Goal: Browse casually: Explore the website without a specific task or goal

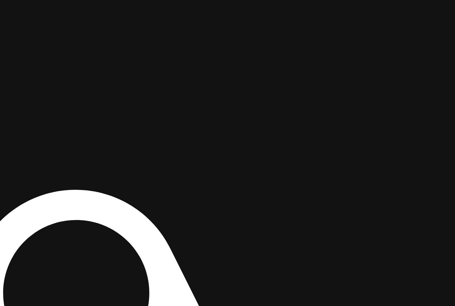
drag, startPoint x: 350, startPoint y: 26, endPoint x: 168, endPoint y: 205, distance: 255.2
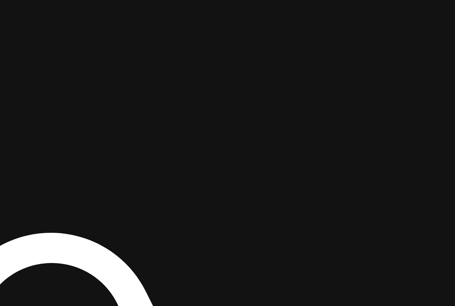
drag, startPoint x: 173, startPoint y: 177, endPoint x: 175, endPoint y: 184, distance: 7.0
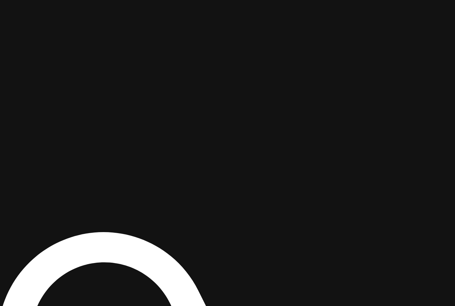
drag, startPoint x: 340, startPoint y: 43, endPoint x: 217, endPoint y: 216, distance: 212.6
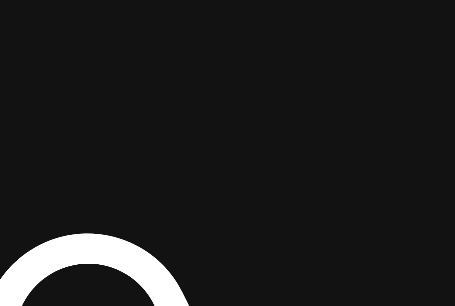
drag, startPoint x: 371, startPoint y: 187, endPoint x: 346, endPoint y: 188, distance: 25.2
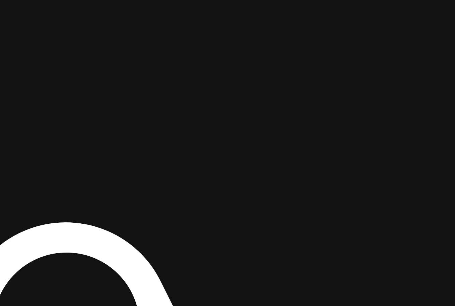
drag, startPoint x: 218, startPoint y: 200, endPoint x: 225, endPoint y: 188, distance: 13.7
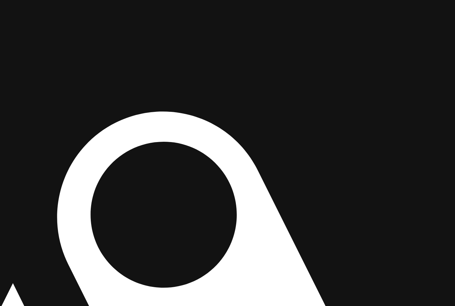
drag, startPoint x: 283, startPoint y: 86, endPoint x: 298, endPoint y: 68, distance: 23.8
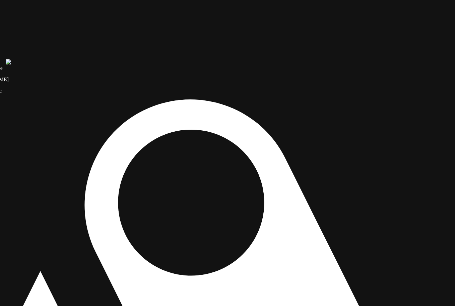
drag, startPoint x: 307, startPoint y: 142, endPoint x: 334, endPoint y: 130, distance: 29.9
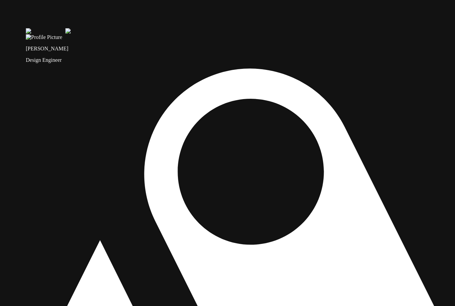
drag, startPoint x: 314, startPoint y: 102, endPoint x: 373, endPoint y: 71, distance: 67.2
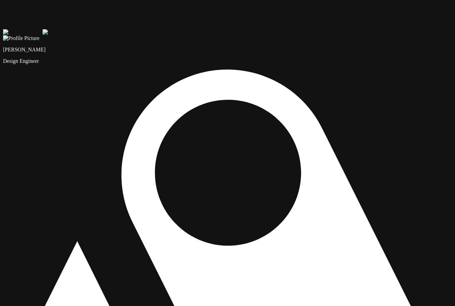
drag, startPoint x: 358, startPoint y: 85, endPoint x: 359, endPoint y: 95, distance: 10.7
click at [43, 35] on img at bounding box center [23, 32] width 40 height 6
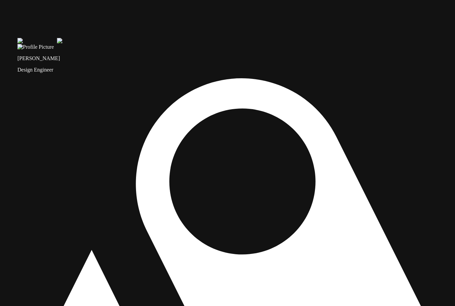
drag, startPoint x: 337, startPoint y: 47, endPoint x: 351, endPoint y: 56, distance: 16.6
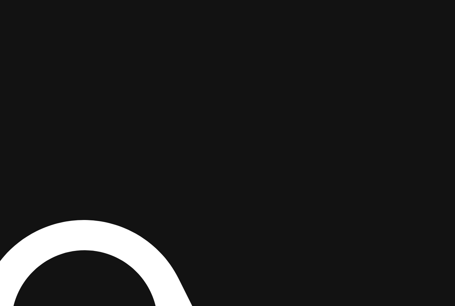
drag, startPoint x: 366, startPoint y: 19, endPoint x: 214, endPoint y: 187, distance: 226.5
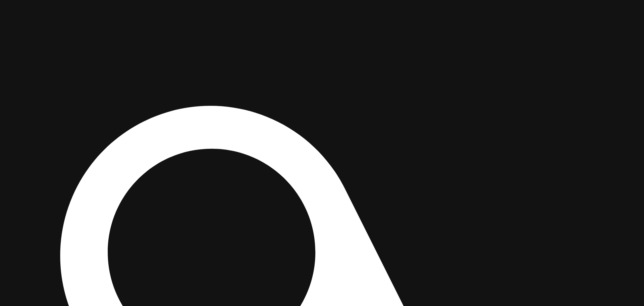
drag, startPoint x: 448, startPoint y: 133, endPoint x: 319, endPoint y: 193, distance: 142.9
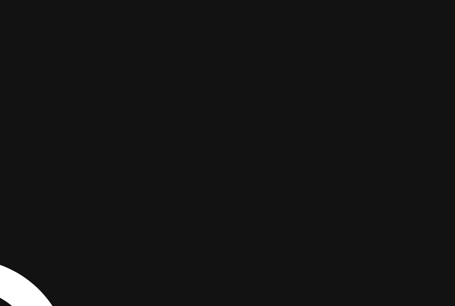
drag, startPoint x: 371, startPoint y: 11, endPoint x: 92, endPoint y: 216, distance: 345.9
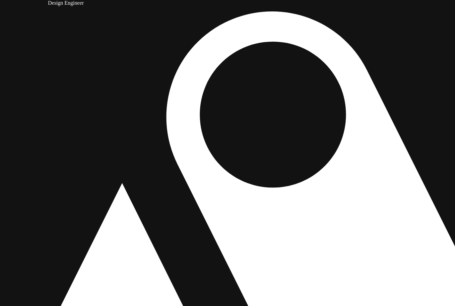
drag, startPoint x: 105, startPoint y: 273, endPoint x: 151, endPoint y: 226, distance: 65.5
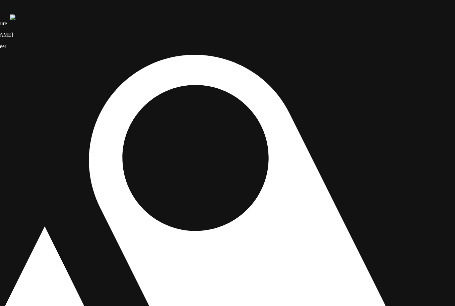
drag, startPoint x: 182, startPoint y: 227, endPoint x: 105, endPoint y: 267, distance: 87.2
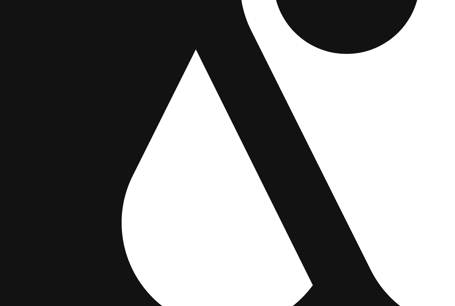
drag, startPoint x: 139, startPoint y: 267, endPoint x: 290, endPoint y: 91, distance: 232.7
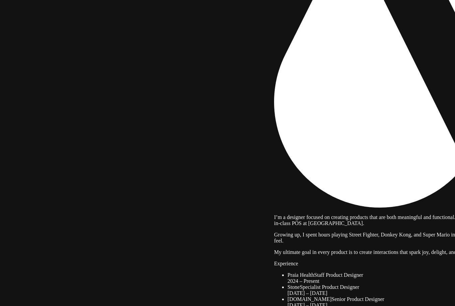
drag, startPoint x: 247, startPoint y: 175, endPoint x: 482, endPoint y: 168, distance: 235.2
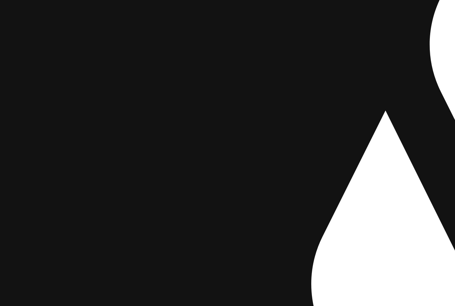
drag, startPoint x: 169, startPoint y: 156, endPoint x: 227, endPoint y: 279, distance: 136.1
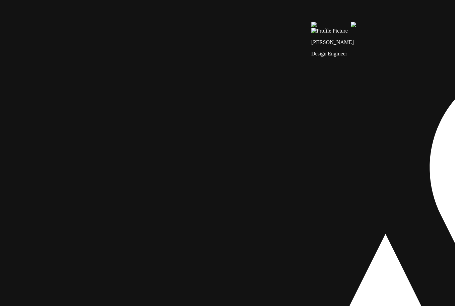
drag, startPoint x: 283, startPoint y: 119, endPoint x: 221, endPoint y: 321, distance: 211.6
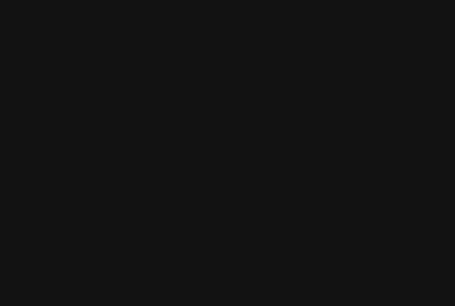
drag, startPoint x: 268, startPoint y: 237, endPoint x: 238, endPoint y: 299, distance: 68.9
drag, startPoint x: 347, startPoint y: 151, endPoint x: 66, endPoint y: 115, distance: 283.1
drag, startPoint x: 270, startPoint y: 117, endPoint x: 124, endPoint y: 31, distance: 169.8
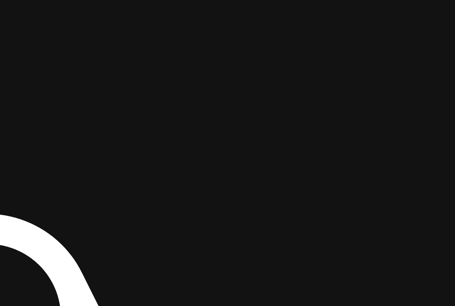
drag, startPoint x: 358, startPoint y: 203, endPoint x: 356, endPoint y: 170, distance: 32.9
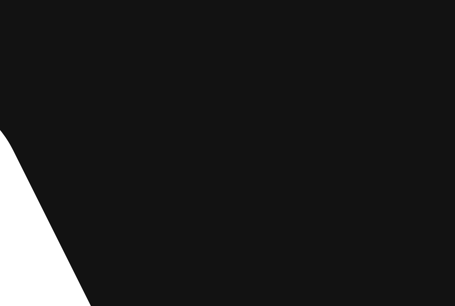
drag, startPoint x: 402, startPoint y: 136, endPoint x: 206, endPoint y: 17, distance: 229.8
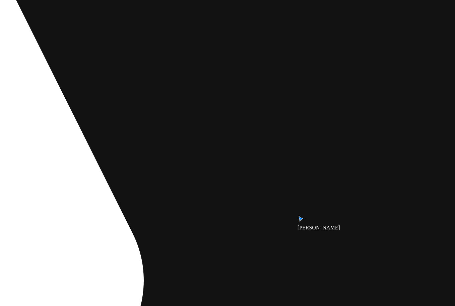
drag, startPoint x: 285, startPoint y: 88, endPoint x: 285, endPoint y: 73, distance: 15.1
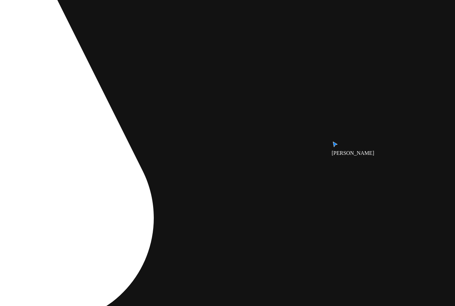
drag, startPoint x: 341, startPoint y: 225, endPoint x: 308, endPoint y: 162, distance: 71.9
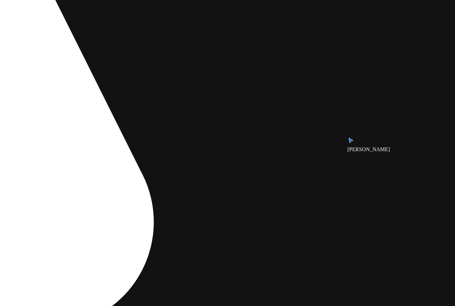
drag, startPoint x: 301, startPoint y: 162, endPoint x: 303, endPoint y: 148, distance: 14.5
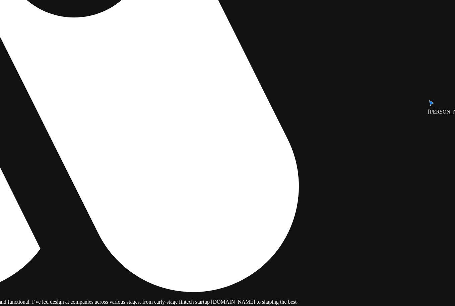
drag, startPoint x: 57, startPoint y: 168, endPoint x: 201, endPoint y: 166, distance: 143.9
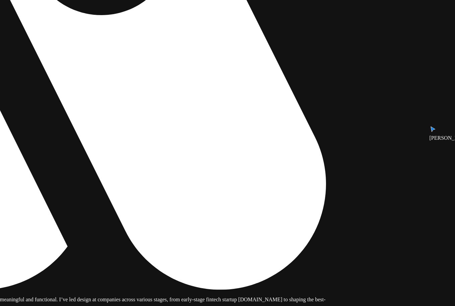
drag, startPoint x: 303, startPoint y: 216, endPoint x: 329, endPoint y: 214, distance: 26.2
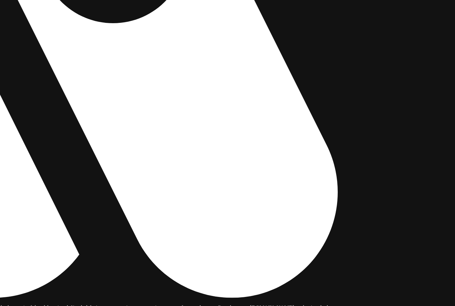
drag, startPoint x: 329, startPoint y: 215, endPoint x: 346, endPoint y: 226, distance: 20.3
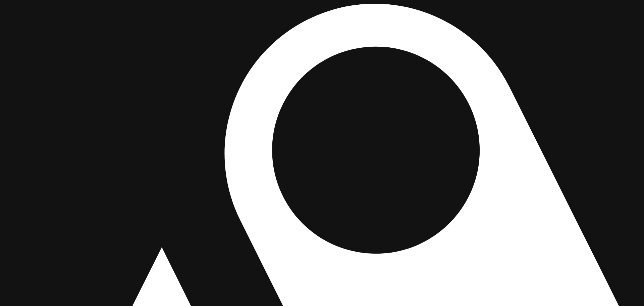
drag, startPoint x: 153, startPoint y: 276, endPoint x: 219, endPoint y: 203, distance: 99.3
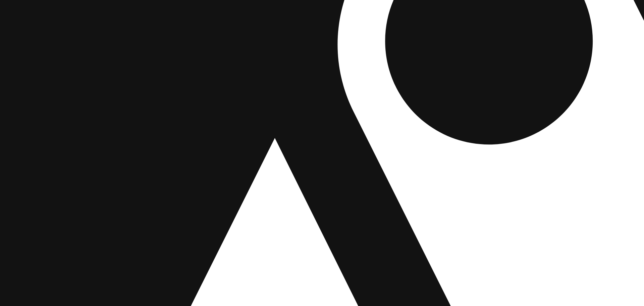
drag, startPoint x: 176, startPoint y: 244, endPoint x: 274, endPoint y: 156, distance: 131.8
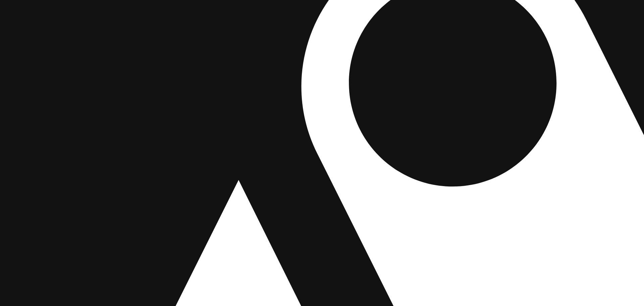
drag, startPoint x: 275, startPoint y: 154, endPoint x: 245, endPoint y: 79, distance: 80.3
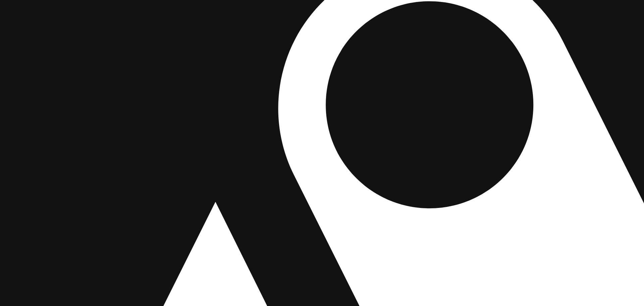
drag, startPoint x: 269, startPoint y: 52, endPoint x: 246, endPoint y: 74, distance: 31.8
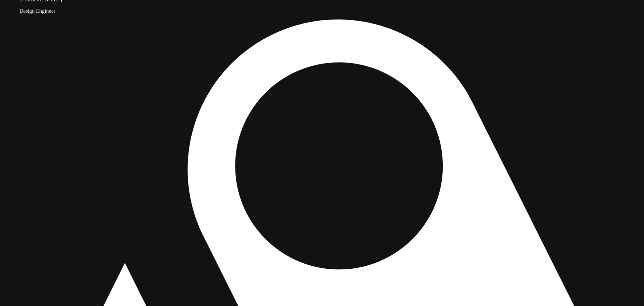
drag, startPoint x: 128, startPoint y: 250, endPoint x: 164, endPoint y: 171, distance: 86.8
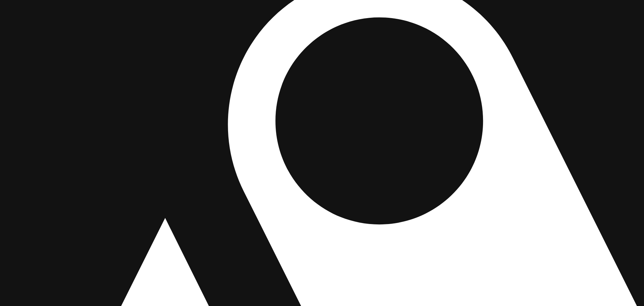
drag, startPoint x: 125, startPoint y: 261, endPoint x: 182, endPoint y: 177, distance: 101.7
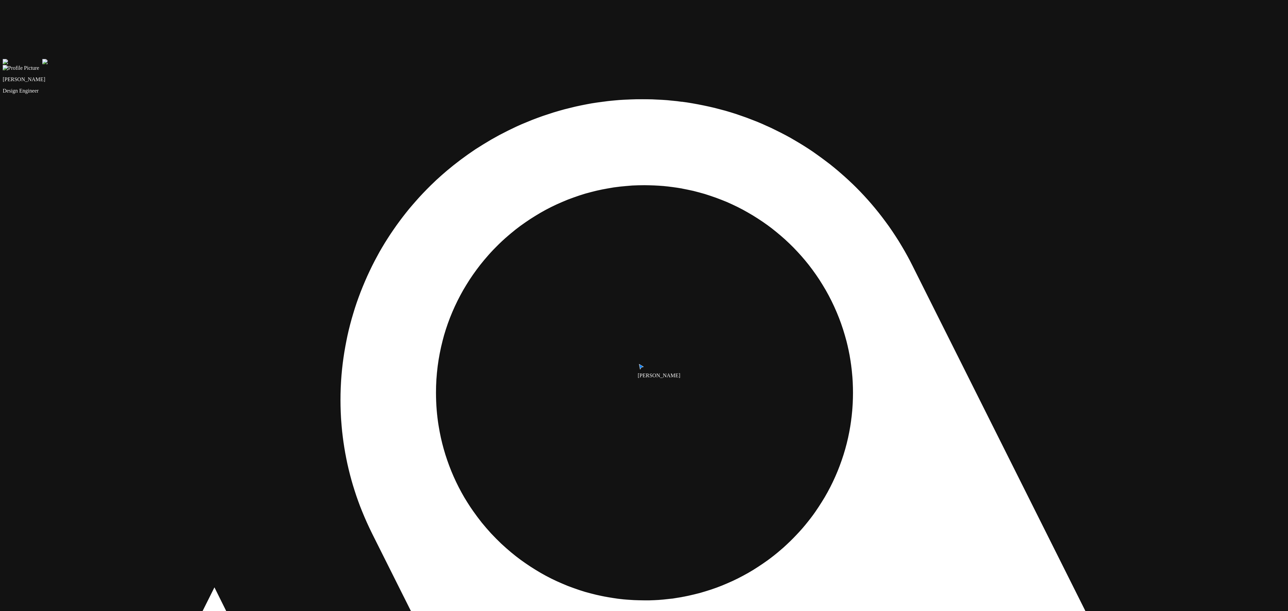
drag, startPoint x: 627, startPoint y: 423, endPoint x: 616, endPoint y: 502, distance: 79.8
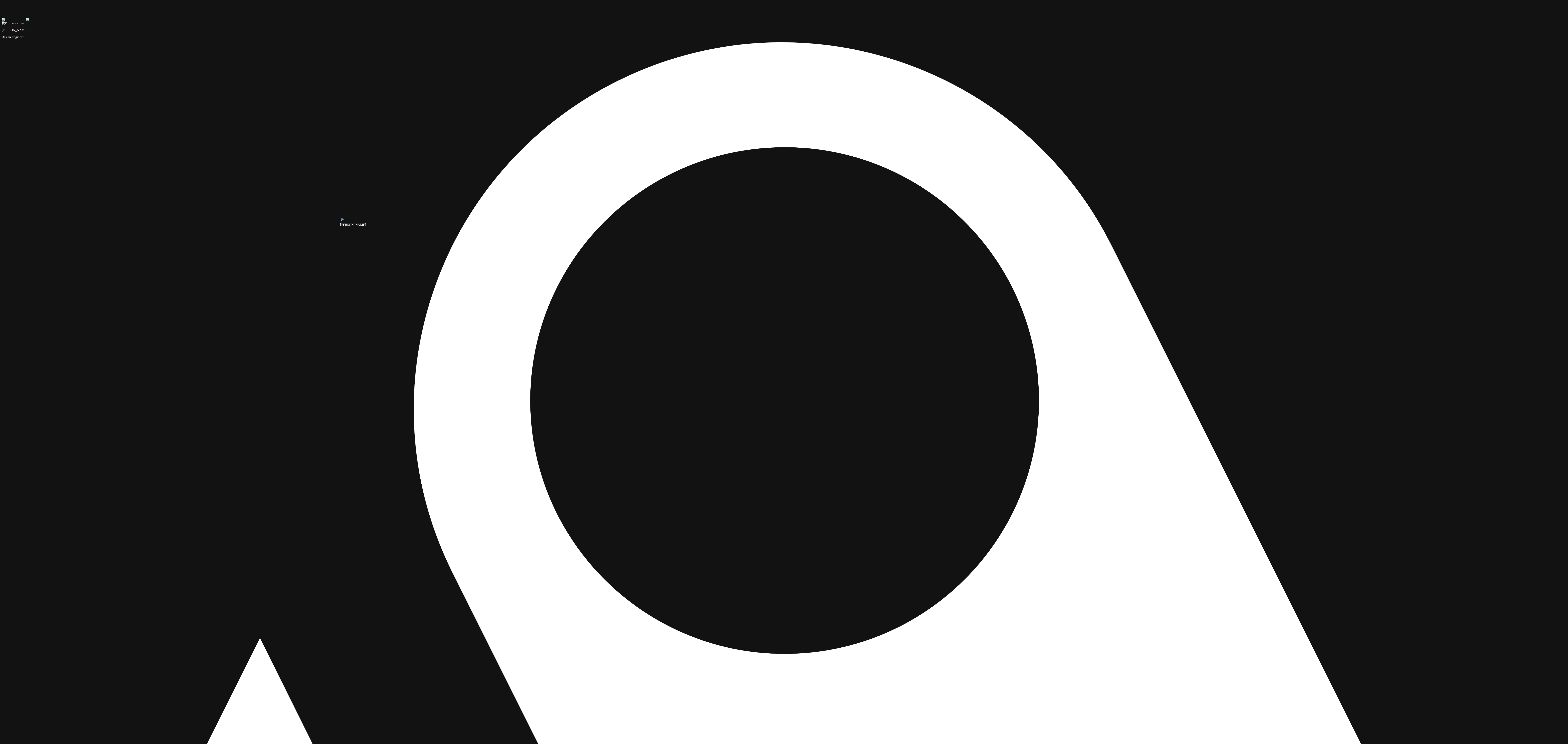
drag, startPoint x: 946, startPoint y: 627, endPoint x: 870, endPoint y: 637, distance: 76.7
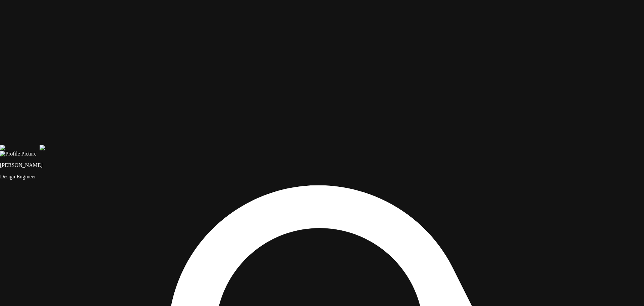
drag, startPoint x: 206, startPoint y: 129, endPoint x: 207, endPoint y: 231, distance: 102.0
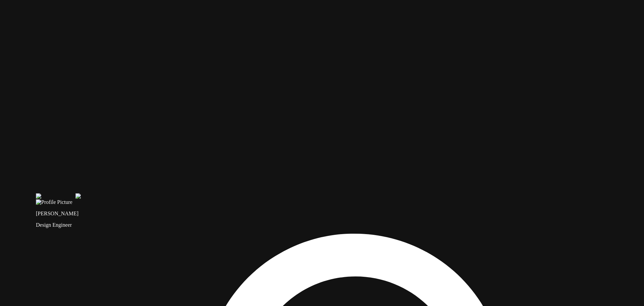
drag, startPoint x: 139, startPoint y: 115, endPoint x: 226, endPoint y: 232, distance: 145.4
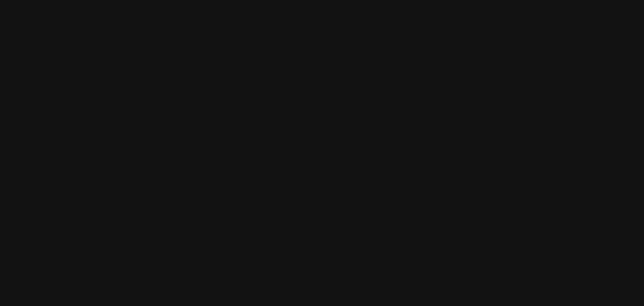
drag, startPoint x: 157, startPoint y: 83, endPoint x: 212, endPoint y: 212, distance: 140.7
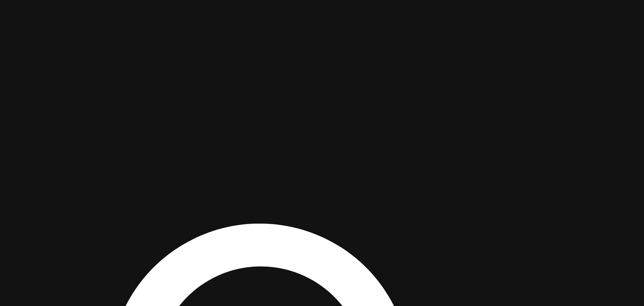
drag, startPoint x: 354, startPoint y: 204, endPoint x: 148, endPoint y: 70, distance: 245.5
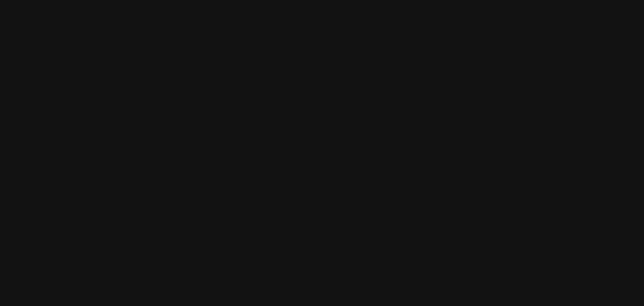
drag, startPoint x: 391, startPoint y: 129, endPoint x: 233, endPoint y: 280, distance: 217.8
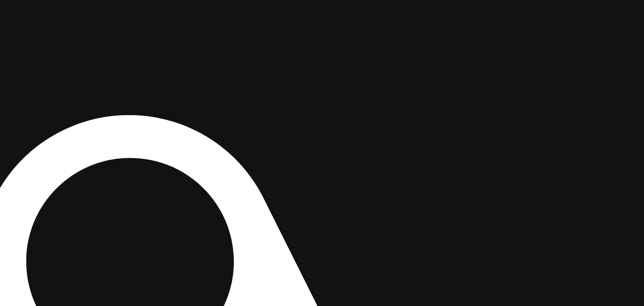
drag, startPoint x: 468, startPoint y: 245, endPoint x: 491, endPoint y: 111, distance: 135.4
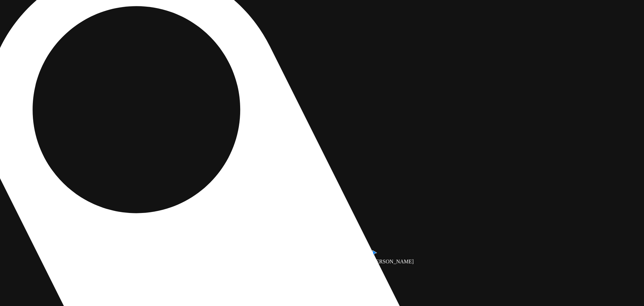
drag, startPoint x: 533, startPoint y: 239, endPoint x: 539, endPoint y: 88, distance: 152.1
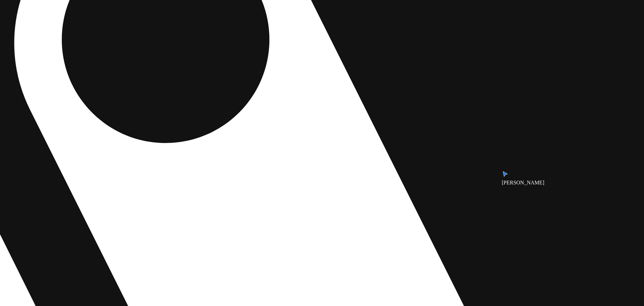
drag, startPoint x: 464, startPoint y: 234, endPoint x: 493, endPoint y: 164, distance: 75.9
drag, startPoint x: 497, startPoint y: 242, endPoint x: 463, endPoint y: 125, distance: 121.9
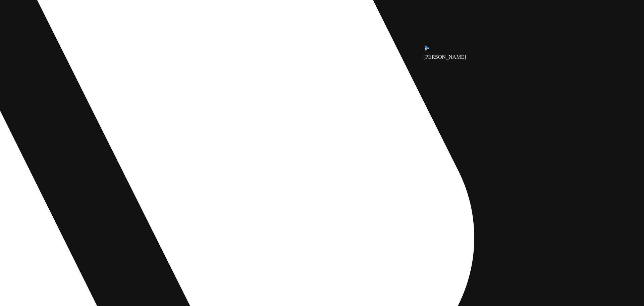
drag, startPoint x: 411, startPoint y: 213, endPoint x: 433, endPoint y: 161, distance: 56.8
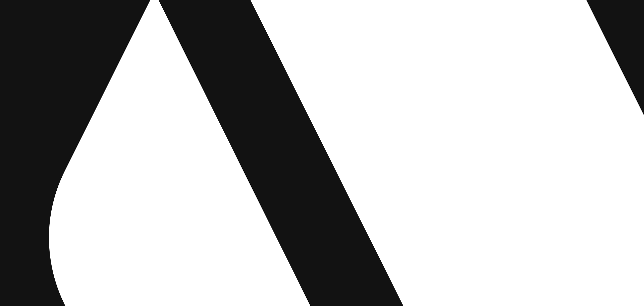
drag, startPoint x: 247, startPoint y: 194, endPoint x: 455, endPoint y: 193, distance: 208.6
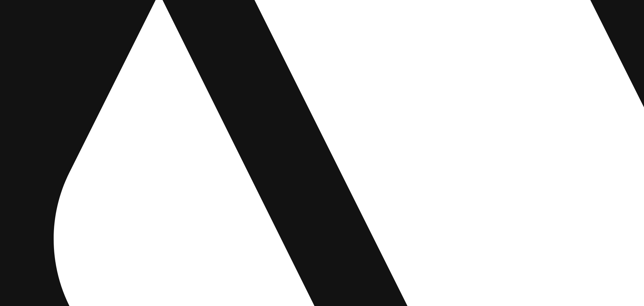
drag, startPoint x: 236, startPoint y: 99, endPoint x: 465, endPoint y: 155, distance: 235.1
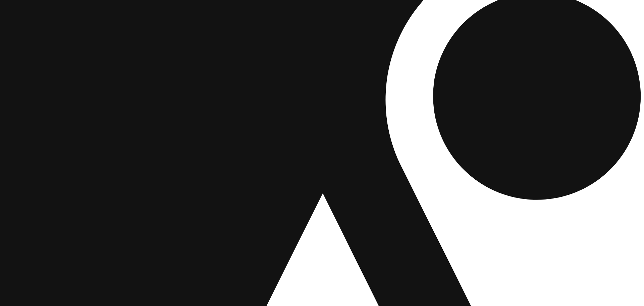
drag, startPoint x: 154, startPoint y: 57, endPoint x: 154, endPoint y: 213, distance: 156.0
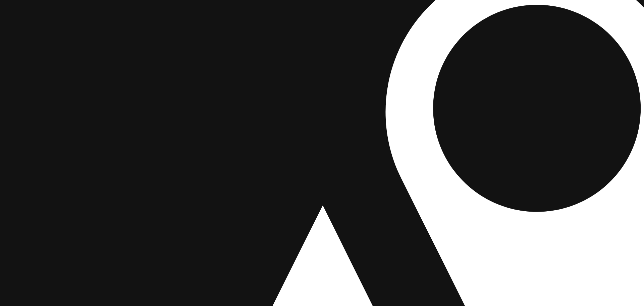
drag, startPoint x: 404, startPoint y: 129, endPoint x: 339, endPoint y: 164, distance: 73.7
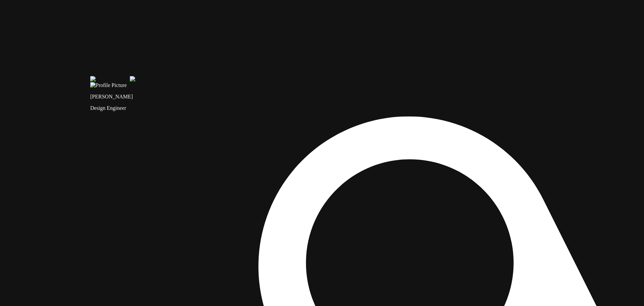
drag, startPoint x: 396, startPoint y: 44, endPoint x: 261, endPoint y: 205, distance: 209.7
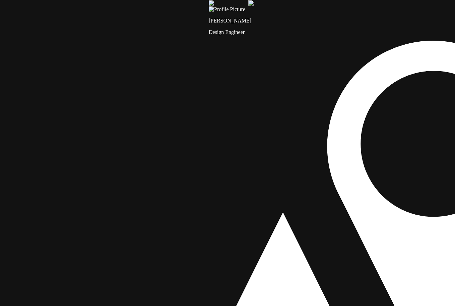
drag, startPoint x: 146, startPoint y: 130, endPoint x: 317, endPoint y: 122, distance: 171.6
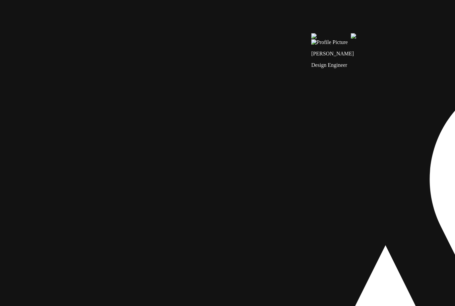
drag, startPoint x: 202, startPoint y: 139, endPoint x: 331, endPoint y: 172, distance: 132.6
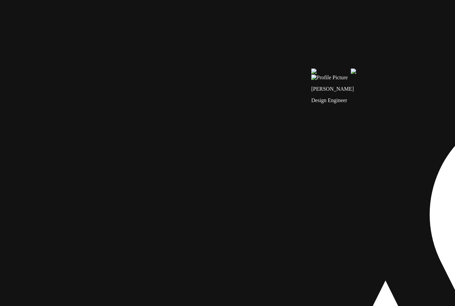
drag, startPoint x: 286, startPoint y: 121, endPoint x: 286, endPoint y: 158, distance: 36.6
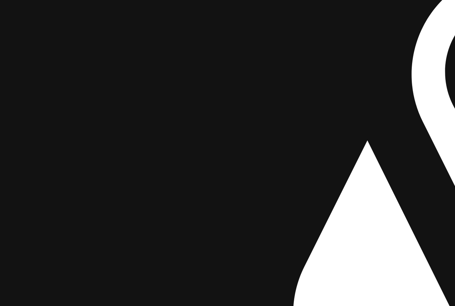
drag, startPoint x: 141, startPoint y: 246, endPoint x: 123, endPoint y: 105, distance: 142.4
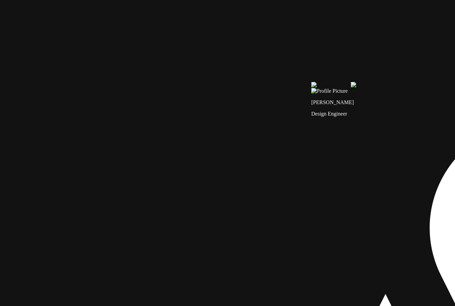
drag, startPoint x: 149, startPoint y: 139, endPoint x: 186, endPoint y: 292, distance: 158.1
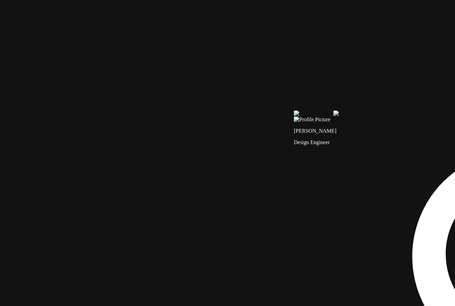
drag, startPoint x: 146, startPoint y: 118, endPoint x: 77, endPoint y: 231, distance: 133.1
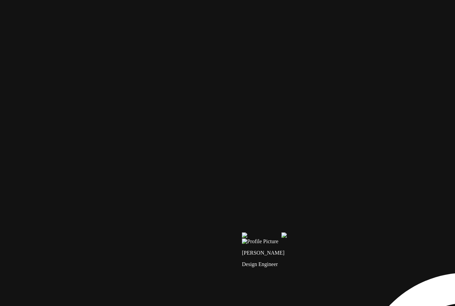
drag, startPoint x: 259, startPoint y: 90, endPoint x: 270, endPoint y: 171, distance: 81.3
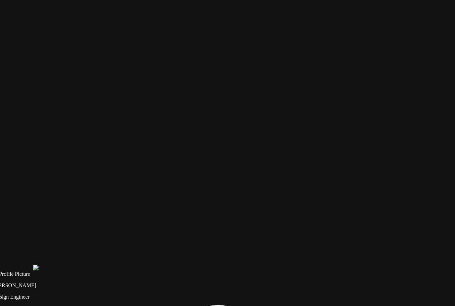
drag, startPoint x: 352, startPoint y: 132, endPoint x: 101, endPoint y: 113, distance: 251.3
drag, startPoint x: 325, startPoint y: 83, endPoint x: 337, endPoint y: 107, distance: 26.9
drag, startPoint x: 304, startPoint y: 139, endPoint x: 397, endPoint y: 158, distance: 95.3
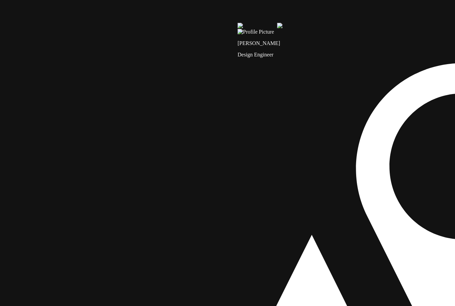
drag, startPoint x: 50, startPoint y: 151, endPoint x: 285, endPoint y: 156, distance: 235.2
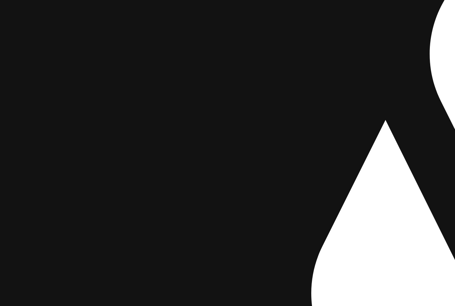
drag, startPoint x: 198, startPoint y: 112, endPoint x: 309, endPoint y: -3, distance: 159.6
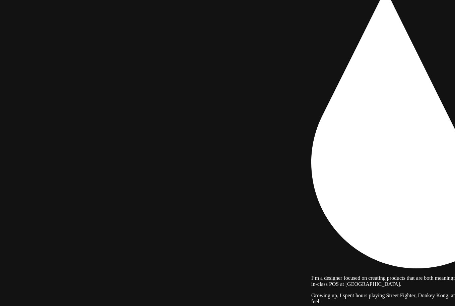
drag, startPoint x: 304, startPoint y: 158, endPoint x: 332, endPoint y: 20, distance: 140.4
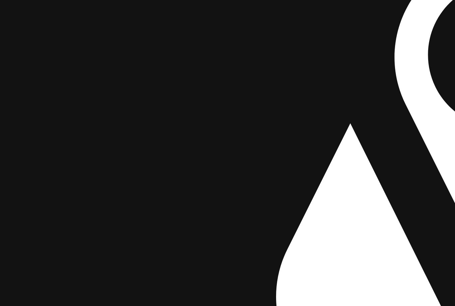
drag, startPoint x: 275, startPoint y: 157, endPoint x: 233, endPoint y: 321, distance: 169.3
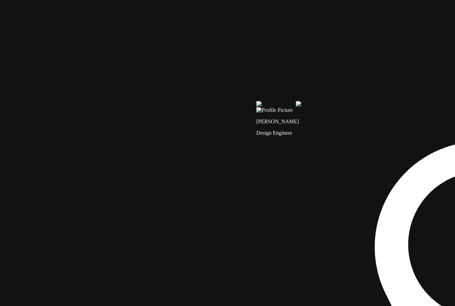
drag, startPoint x: 262, startPoint y: 132, endPoint x: 243, endPoint y: 321, distance: 190.5
drag, startPoint x: 240, startPoint y: 149, endPoint x: 219, endPoint y: 318, distance: 171.0
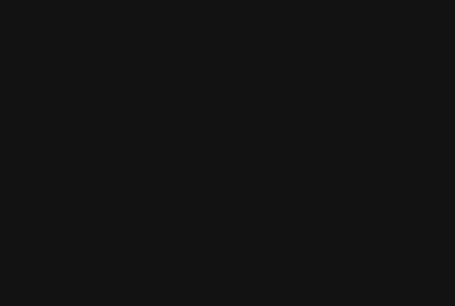
drag, startPoint x: 286, startPoint y: 184, endPoint x: 274, endPoint y: 255, distance: 72.1
drag, startPoint x: 303, startPoint y: 240, endPoint x: 99, endPoint y: 248, distance: 203.4
drag, startPoint x: 161, startPoint y: 189, endPoint x: 0, endPoint y: 223, distance: 164.2
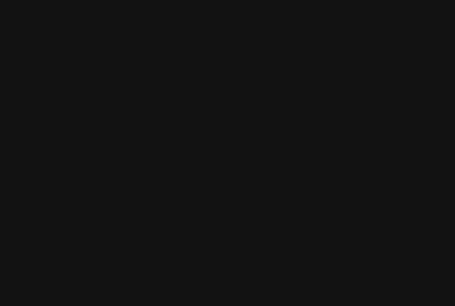
drag, startPoint x: 233, startPoint y: 159, endPoint x: 259, endPoint y: 159, distance: 25.8
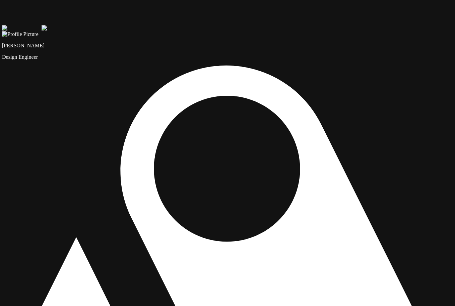
drag, startPoint x: 114, startPoint y: 80, endPoint x: 113, endPoint y: 105, distance: 24.9
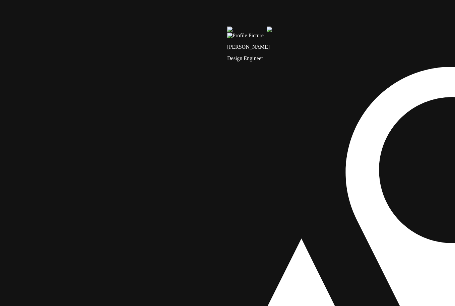
drag, startPoint x: 99, startPoint y: 167, endPoint x: 310, endPoint y: 284, distance: 241.3
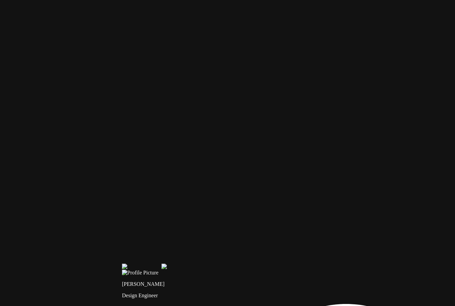
drag, startPoint x: 271, startPoint y: 136, endPoint x: 199, endPoint y: 187, distance: 88.0
drag, startPoint x: 266, startPoint y: 93, endPoint x: 288, endPoint y: 150, distance: 61.0
drag, startPoint x: 288, startPoint y: 150, endPoint x: 264, endPoint y: 156, distance: 25.2
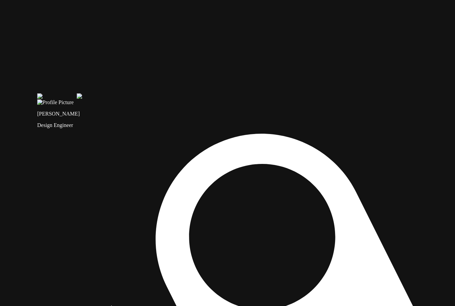
drag, startPoint x: 104, startPoint y: 36, endPoint x: 190, endPoint y: 258, distance: 238.1
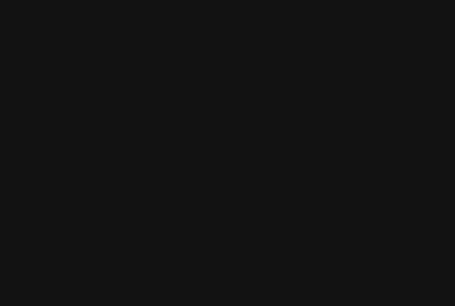
drag, startPoint x: 170, startPoint y: 108, endPoint x: 176, endPoint y: 174, distance: 66.3
drag, startPoint x: 399, startPoint y: 140, endPoint x: 397, endPoint y: 133, distance: 7.7
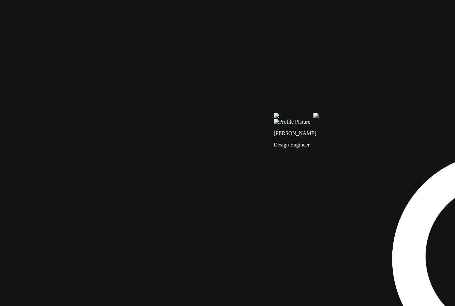
drag, startPoint x: 108, startPoint y: 123, endPoint x: 358, endPoint y: 206, distance: 263.9
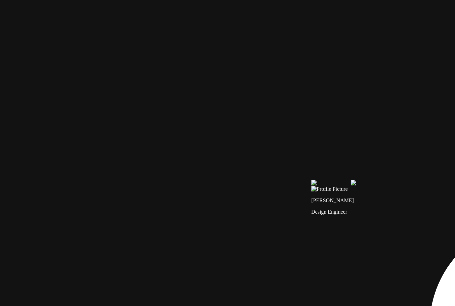
drag, startPoint x: 205, startPoint y: 168, endPoint x: 348, endPoint y: 228, distance: 155.0
drag, startPoint x: 149, startPoint y: 50, endPoint x: 165, endPoint y: 200, distance: 150.8
drag, startPoint x: 290, startPoint y: 118, endPoint x: 183, endPoint y: 117, distance: 107.0
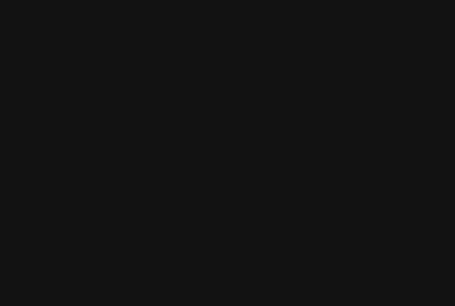
drag, startPoint x: 230, startPoint y: 185, endPoint x: 423, endPoint y: 141, distance: 197.3
drag, startPoint x: 231, startPoint y: 135, endPoint x: 330, endPoint y: 45, distance: 133.7
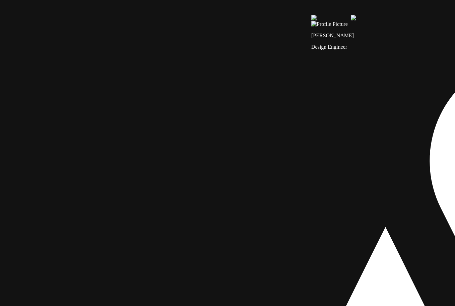
drag, startPoint x: 125, startPoint y: 260, endPoint x: 157, endPoint y: 96, distance: 167.4
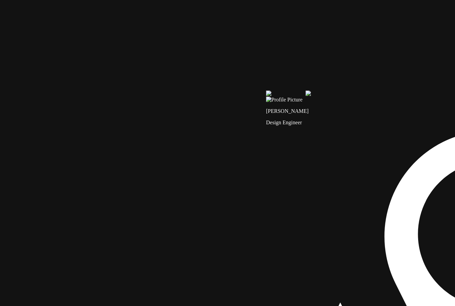
drag, startPoint x: 309, startPoint y: 85, endPoint x: 196, endPoint y: 196, distance: 158.2
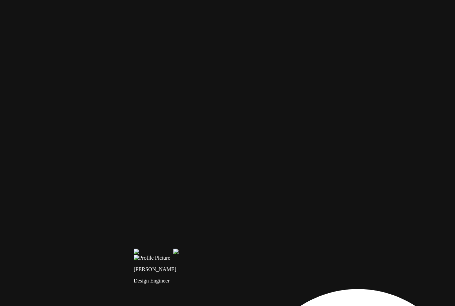
drag, startPoint x: 276, startPoint y: 77, endPoint x: 321, endPoint y: 62, distance: 47.0
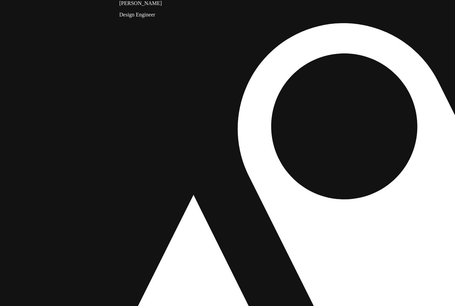
drag, startPoint x: 209, startPoint y: 105, endPoint x: 337, endPoint y: 64, distance: 134.9
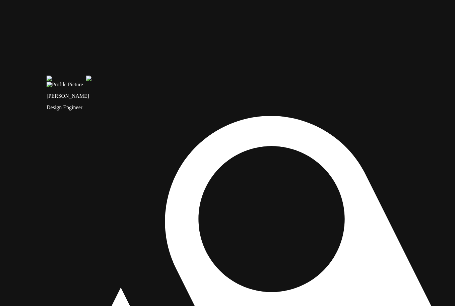
drag, startPoint x: 251, startPoint y: 191, endPoint x: 22, endPoint y: 321, distance: 262.8
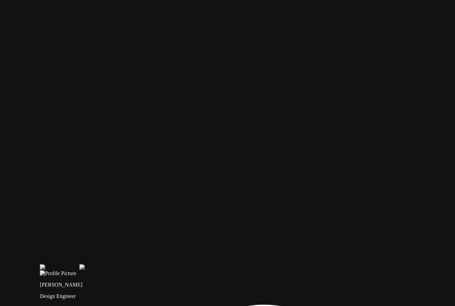
drag, startPoint x: 273, startPoint y: 69, endPoint x: 274, endPoint y: 215, distance: 145.9
drag, startPoint x: 354, startPoint y: 164, endPoint x: 172, endPoint y: 96, distance: 193.7
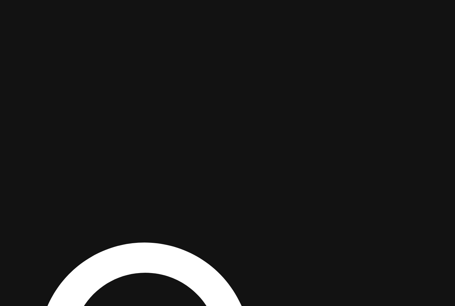
drag, startPoint x: 246, startPoint y: 182, endPoint x: 358, endPoint y: 166, distance: 113.5
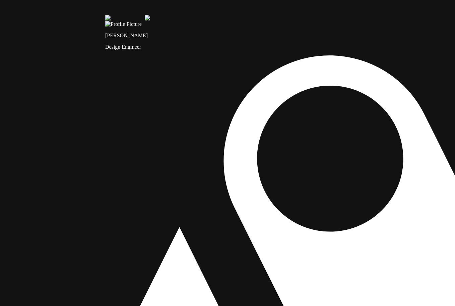
drag, startPoint x: 48, startPoint y: 200, endPoint x: 284, endPoint y: 200, distance: 235.8
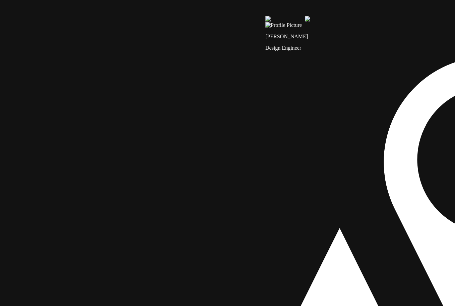
drag, startPoint x: 202, startPoint y: 139, endPoint x: 213, endPoint y: 147, distance: 13.1
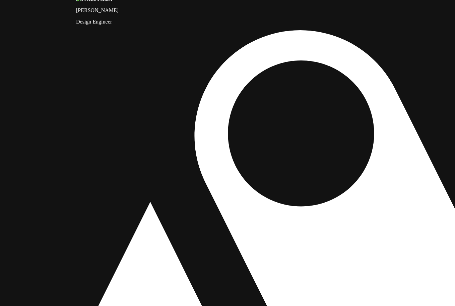
drag, startPoint x: 84, startPoint y: 143, endPoint x: 233, endPoint y: 70, distance: 165.8
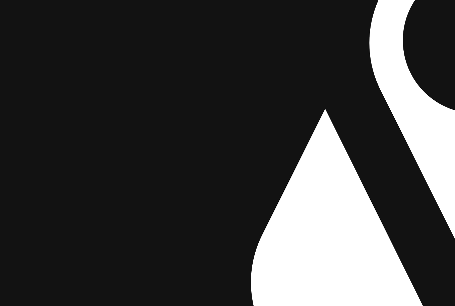
drag, startPoint x: 156, startPoint y: 164, endPoint x: 261, endPoint y: 114, distance: 116.3
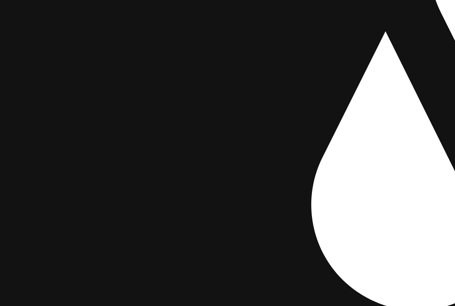
drag, startPoint x: 236, startPoint y: 183, endPoint x: 368, endPoint y: 104, distance: 154.2
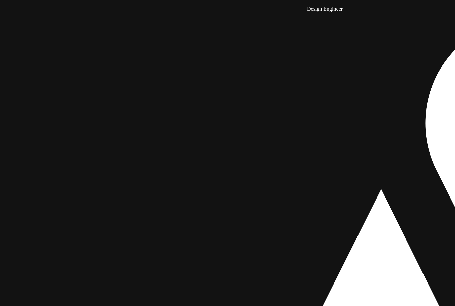
drag, startPoint x: 220, startPoint y: 193, endPoint x: 224, endPoint y: 244, distance: 50.8
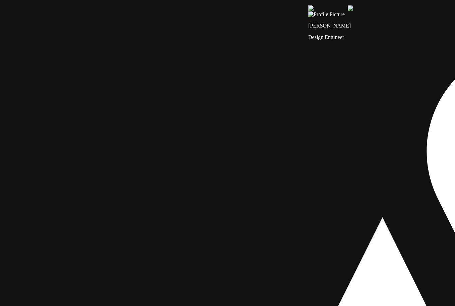
drag, startPoint x: 221, startPoint y: 75, endPoint x: 220, endPoint y: 194, distance: 118.4
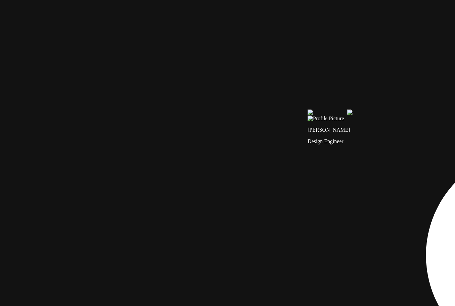
drag, startPoint x: 238, startPoint y: 146, endPoint x: 223, endPoint y: 249, distance: 104.0
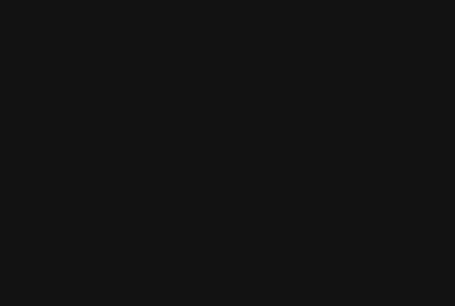
drag, startPoint x: 301, startPoint y: 142, endPoint x: 256, endPoint y: 261, distance: 127.7
drag, startPoint x: 300, startPoint y: 190, endPoint x: 152, endPoint y: 177, distance: 148.5
drag, startPoint x: 388, startPoint y: 172, endPoint x: 223, endPoint y: 93, distance: 183.3
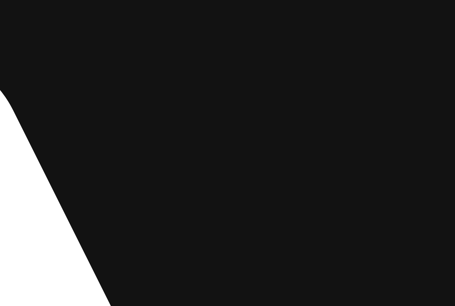
drag, startPoint x: 409, startPoint y: 255, endPoint x: 206, endPoint y: 16, distance: 313.4
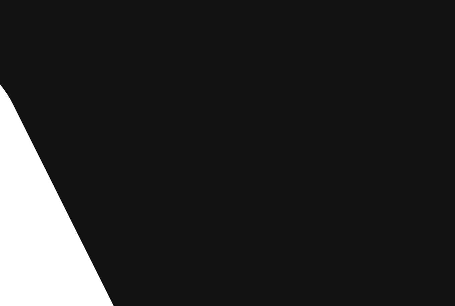
drag, startPoint x: 347, startPoint y: 161, endPoint x: 344, endPoint y: 64, distance: 97.3
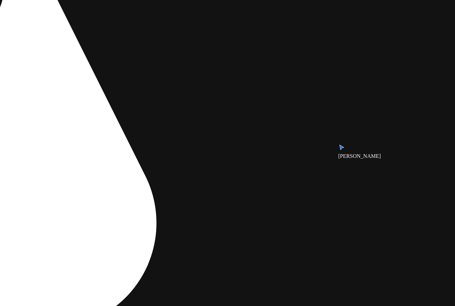
drag, startPoint x: 314, startPoint y: 181, endPoint x: 355, endPoint y: 71, distance: 117.1
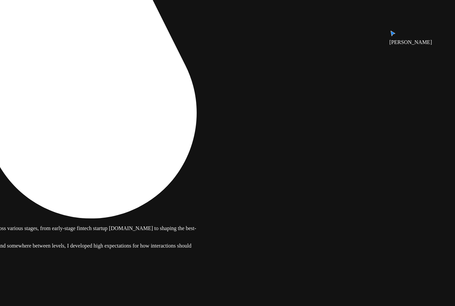
drag, startPoint x: 239, startPoint y: 78, endPoint x: 269, endPoint y: 114, distance: 47.2
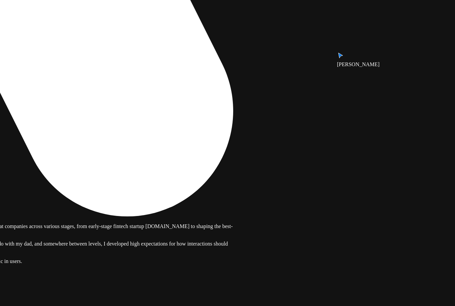
drag, startPoint x: 315, startPoint y: 147, endPoint x: 321, endPoint y: 99, distance: 48.3
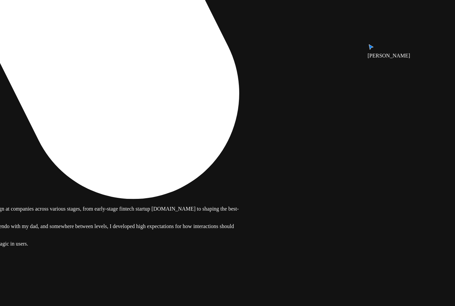
drag, startPoint x: 287, startPoint y: 210, endPoint x: 445, endPoint y: 179, distance: 161.0
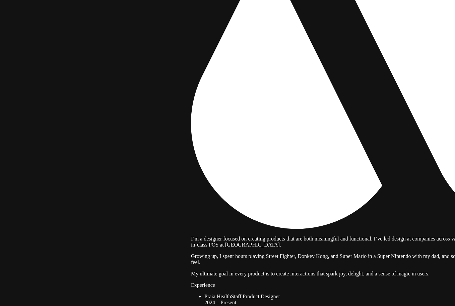
drag, startPoint x: 209, startPoint y: 95, endPoint x: 260, endPoint y: 107, distance: 52.6
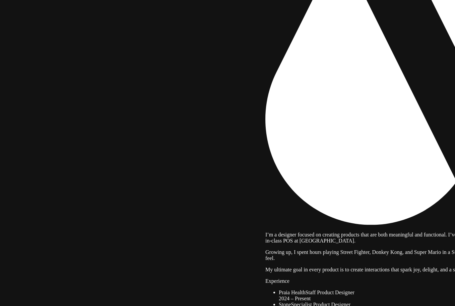
drag, startPoint x: 339, startPoint y: 103, endPoint x: 370, endPoint y: 116, distance: 32.6
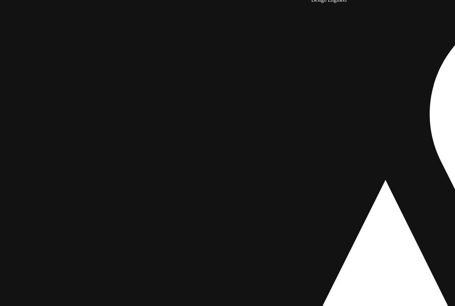
drag, startPoint x: 130, startPoint y: 167, endPoint x: 163, endPoint y: 312, distance: 148.4
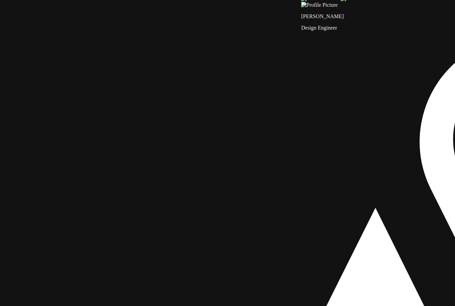
drag, startPoint x: 177, startPoint y: 189, endPoint x: 172, endPoint y: 212, distance: 23.7
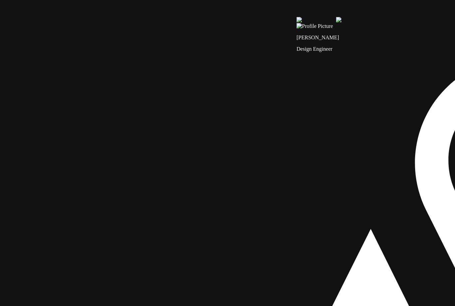
drag, startPoint x: 242, startPoint y: 120, endPoint x: 186, endPoint y: 310, distance: 198.2
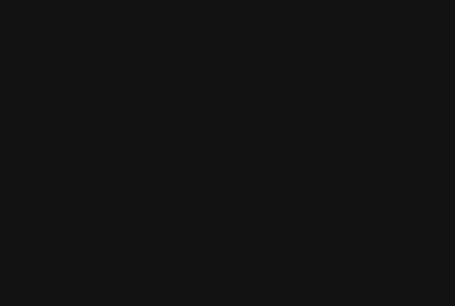
drag, startPoint x: 238, startPoint y: 269, endPoint x: 238, endPoint y: 274, distance: 5.7
drag, startPoint x: 372, startPoint y: 210, endPoint x: 108, endPoint y: 194, distance: 264.1
drag, startPoint x: 245, startPoint y: 144, endPoint x: 169, endPoint y: 107, distance: 84.3
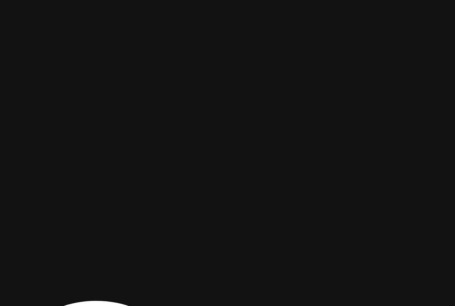
drag, startPoint x: 403, startPoint y: 146, endPoint x: 243, endPoint y: 63, distance: 180.5
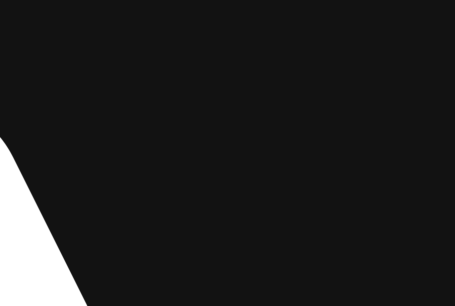
drag, startPoint x: 301, startPoint y: 185, endPoint x: 295, endPoint y: 108, distance: 77.1
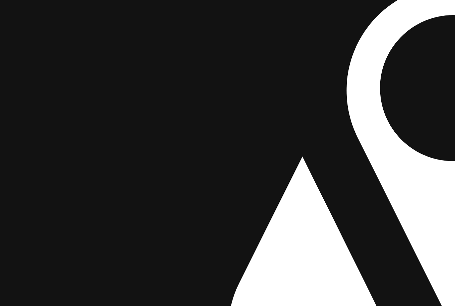
drag, startPoint x: 91, startPoint y: 137, endPoint x: 316, endPoint y: 63, distance: 237.5
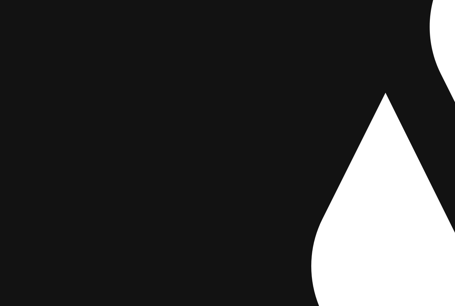
drag, startPoint x: 198, startPoint y: 199, endPoint x: 302, endPoint y: 128, distance: 126.2
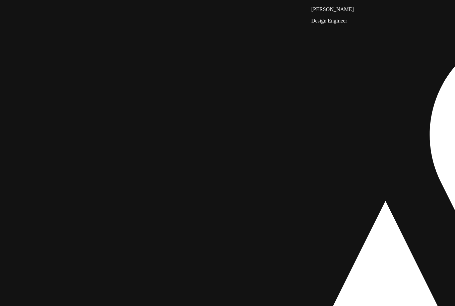
drag, startPoint x: 161, startPoint y: 99, endPoint x: 189, endPoint y: 222, distance: 125.5
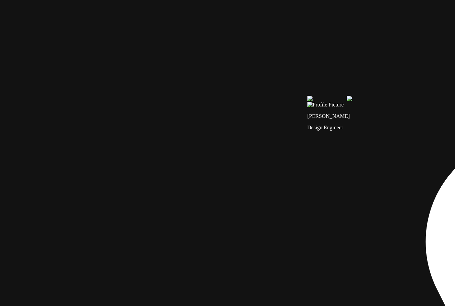
drag, startPoint x: 184, startPoint y: 195, endPoint x: 185, endPoint y: 293, distance: 97.6
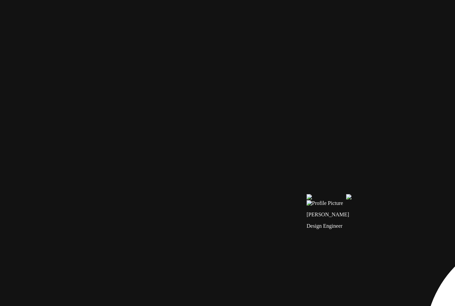
drag, startPoint x: 227, startPoint y: 252, endPoint x: 227, endPoint y: 274, distance: 22.8
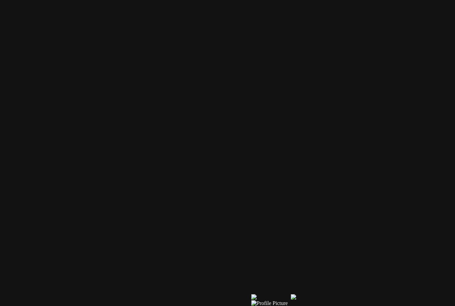
drag, startPoint x: 324, startPoint y: 157, endPoint x: 251, endPoint y: 281, distance: 144.0
drag, startPoint x: 338, startPoint y: 218, endPoint x: 39, endPoint y: 240, distance: 299.7
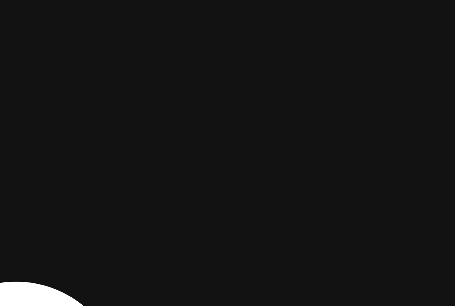
drag, startPoint x: 299, startPoint y: 175, endPoint x: 142, endPoint y: 75, distance: 186.2
drag, startPoint x: 247, startPoint y: 227, endPoint x: 275, endPoint y: 115, distance: 115.4
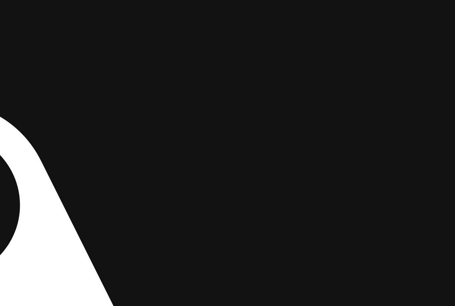
drag, startPoint x: 267, startPoint y: 202, endPoint x: 274, endPoint y: 74, distance: 127.3
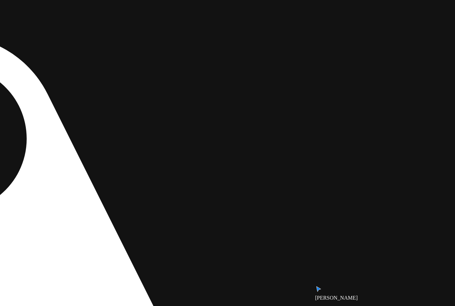
drag, startPoint x: 237, startPoint y: 94, endPoint x: 239, endPoint y: 84, distance: 9.5
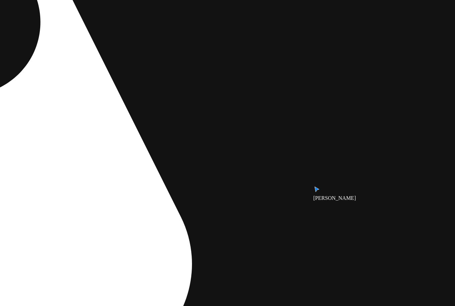
drag, startPoint x: 243, startPoint y: 214, endPoint x: 250, endPoint y: 104, distance: 110.2
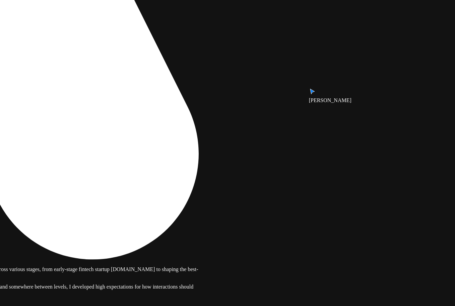
drag, startPoint x: 251, startPoint y: 203, endPoint x: 266, endPoint y: 111, distance: 92.9
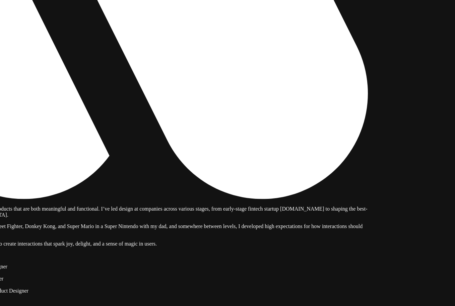
drag, startPoint x: 258, startPoint y: 212, endPoint x: 464, endPoint y: 148, distance: 215.9
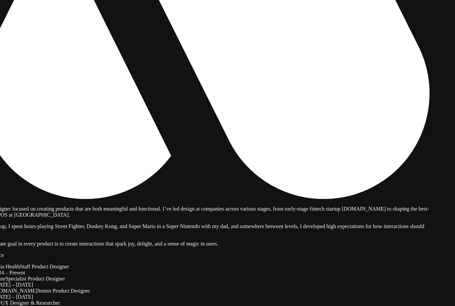
drag, startPoint x: 196, startPoint y: 82, endPoint x: 382, endPoint y: 129, distance: 192.2
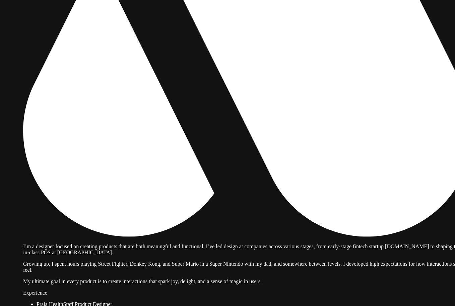
drag, startPoint x: 215, startPoint y: 187, endPoint x: 127, endPoint y: 157, distance: 93.8
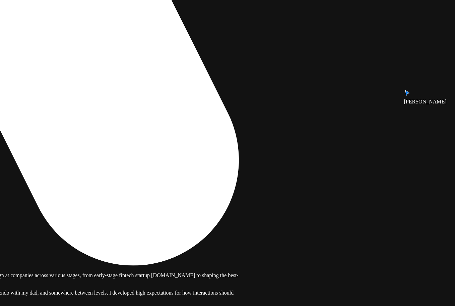
drag, startPoint x: 297, startPoint y: 109, endPoint x: 144, endPoint y: 144, distance: 157.4
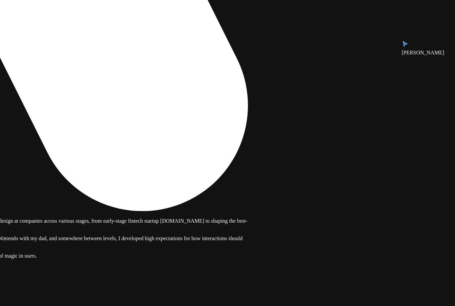
drag, startPoint x: 210, startPoint y: 183, endPoint x: 454, endPoint y: 17, distance: 295.5
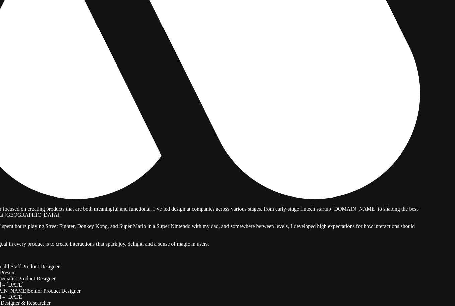
drag, startPoint x: 258, startPoint y: 221, endPoint x: 380, endPoint y: 201, distance: 123.7
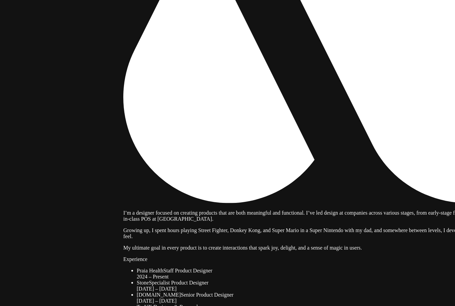
drag, startPoint x: 275, startPoint y: 114, endPoint x: 348, endPoint y: 122, distance: 74.3
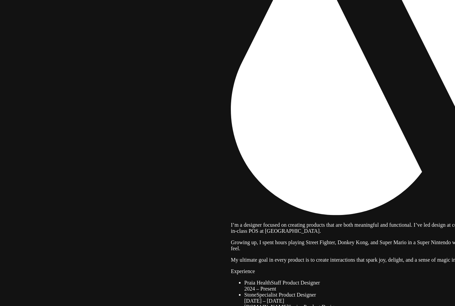
drag, startPoint x: 303, startPoint y: 120, endPoint x: 342, endPoint y: 158, distance: 54.3
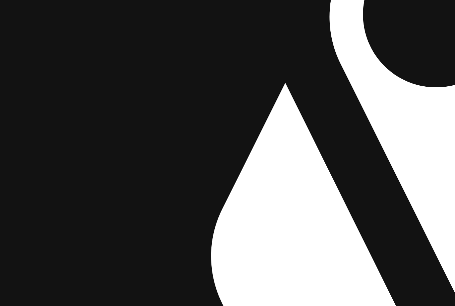
drag, startPoint x: 336, startPoint y: 139, endPoint x: 275, endPoint y: 266, distance: 141.2
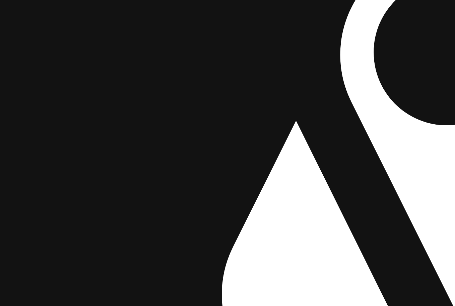
drag, startPoint x: 247, startPoint y: 167, endPoint x: 272, endPoint y: 247, distance: 83.6
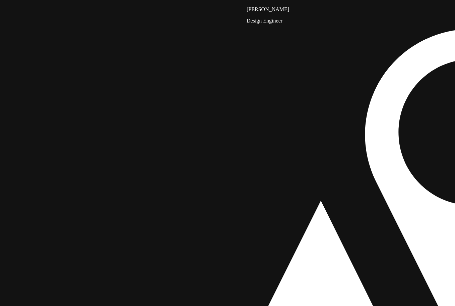
drag, startPoint x: 248, startPoint y: 88, endPoint x: 267, endPoint y: 223, distance: 136.9
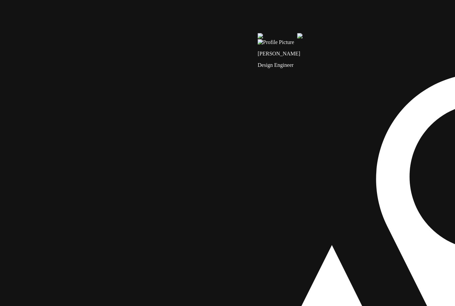
drag, startPoint x: 220, startPoint y: 125, endPoint x: 328, endPoint y: 258, distance: 171.0
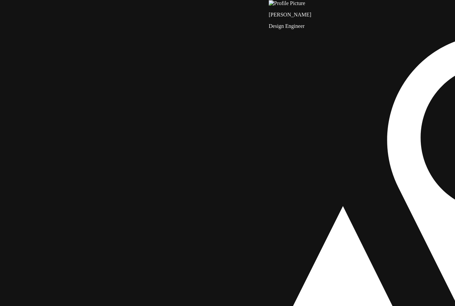
drag, startPoint x: 275, startPoint y: 213, endPoint x: 232, endPoint y: 53, distance: 165.2
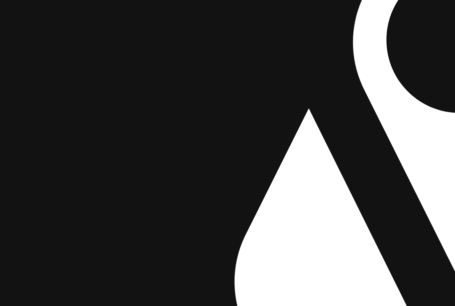
drag, startPoint x: 294, startPoint y: 212, endPoint x: 437, endPoint y: 206, distance: 143.4
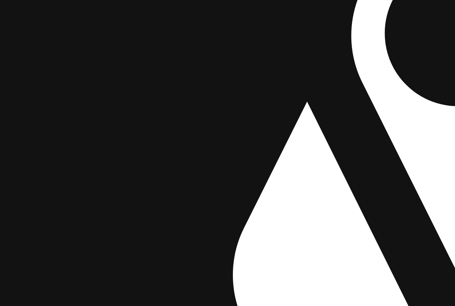
drag, startPoint x: 311, startPoint y: 236, endPoint x: 301, endPoint y: 97, distance: 139.5
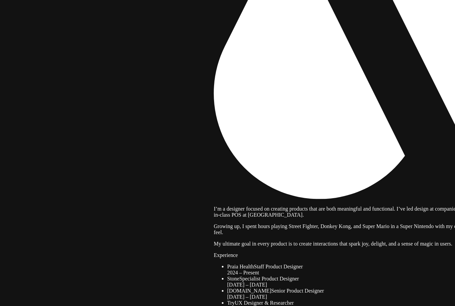
drag, startPoint x: 297, startPoint y: 177, endPoint x: 303, endPoint y: 120, distance: 56.7
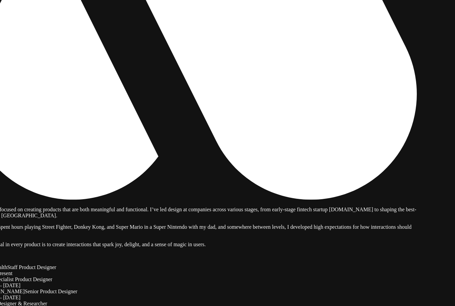
drag, startPoint x: 406, startPoint y: 104, endPoint x: 101, endPoint y: 103, distance: 305.6
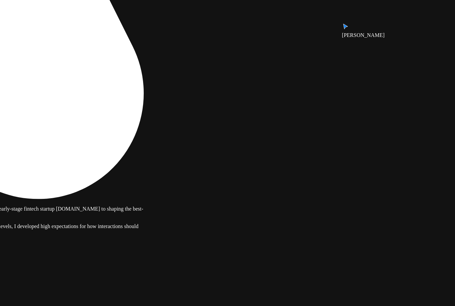
drag, startPoint x: 302, startPoint y: 130, endPoint x: 152, endPoint y: 94, distance: 154.6
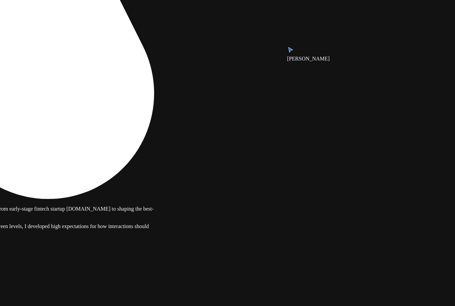
drag, startPoint x: 337, startPoint y: 188, endPoint x: 346, endPoint y: 81, distance: 107.7
drag, startPoint x: 352, startPoint y: 98, endPoint x: 363, endPoint y: 241, distance: 144.4
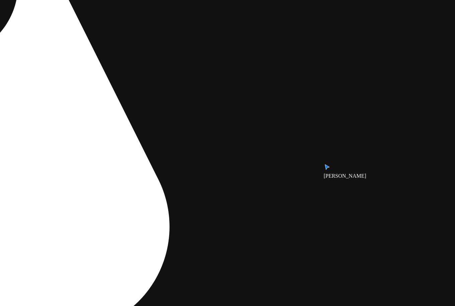
drag, startPoint x: 377, startPoint y: 143, endPoint x: 359, endPoint y: 269, distance: 126.7
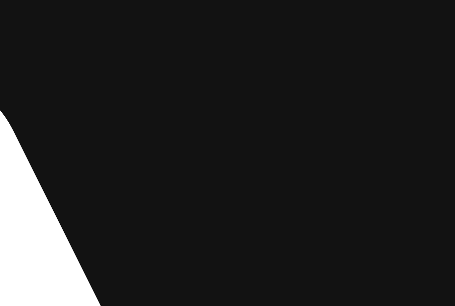
drag, startPoint x: 377, startPoint y: 207, endPoint x: 374, endPoint y: 274, distance: 67.5
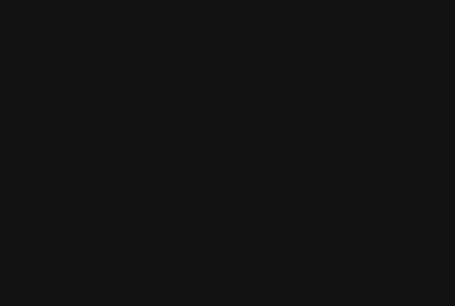
drag, startPoint x: 300, startPoint y: 113, endPoint x: 313, endPoint y: 172, distance: 60.5
drag, startPoint x: 360, startPoint y: 98, endPoint x: 364, endPoint y: 131, distance: 33.8
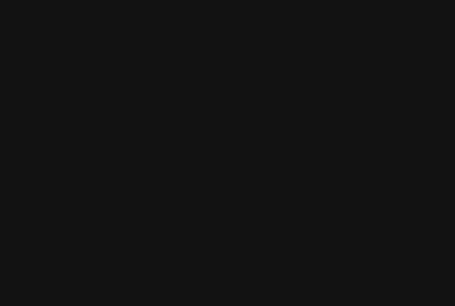
drag, startPoint x: 170, startPoint y: 146, endPoint x: 375, endPoint y: 100, distance: 210.4
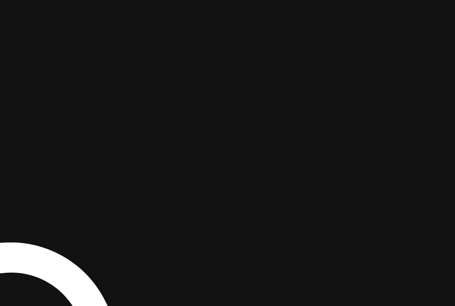
drag, startPoint x: 303, startPoint y: 98, endPoint x: 164, endPoint y: 17, distance: 161.3
drag, startPoint x: 369, startPoint y: 135, endPoint x: 304, endPoint y: 33, distance: 120.7
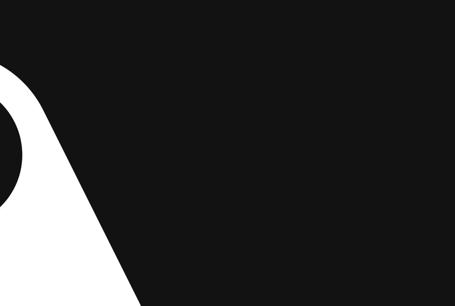
drag, startPoint x: 321, startPoint y: 230, endPoint x: 324, endPoint y: 97, distance: 132.9
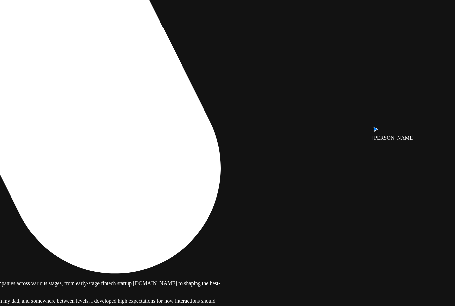
drag, startPoint x: 237, startPoint y: 167, endPoint x: 261, endPoint y: 77, distance: 92.8
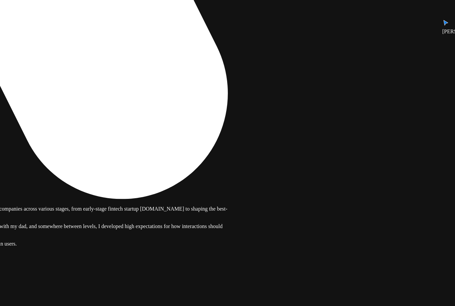
drag, startPoint x: 310, startPoint y: 225, endPoint x: 302, endPoint y: 130, distance: 95.0
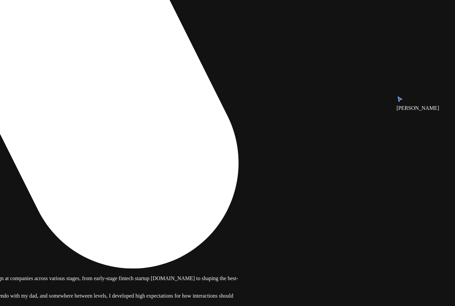
drag, startPoint x: 305, startPoint y: 175, endPoint x: 315, endPoint y: 245, distance: 70.1
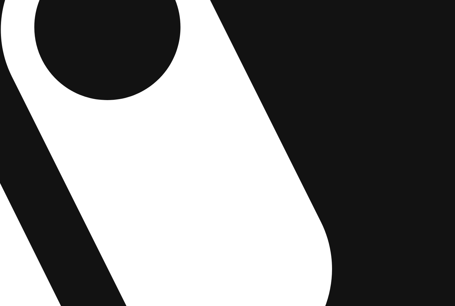
drag, startPoint x: 296, startPoint y: 165, endPoint x: 347, endPoint y: 180, distance: 53.4
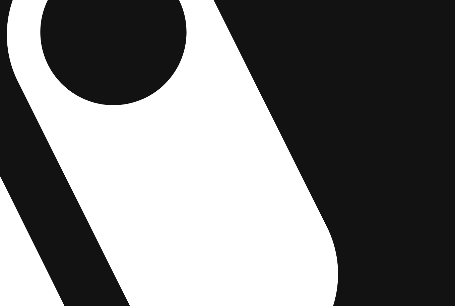
drag, startPoint x: 322, startPoint y: 145, endPoint x: 335, endPoint y: 202, distance: 58.1
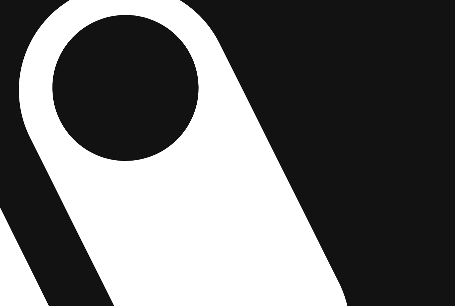
drag, startPoint x: 348, startPoint y: 164, endPoint x: 344, endPoint y: 199, distance: 34.8
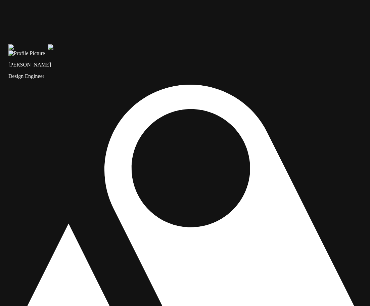
drag, startPoint x: 283, startPoint y: 152, endPoint x: 284, endPoint y: 201, distance: 49.0
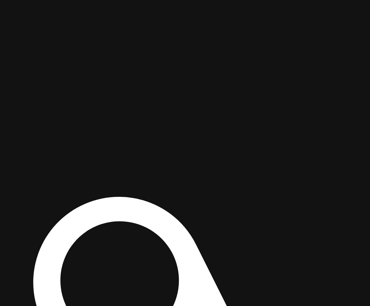
drag, startPoint x: 282, startPoint y: 40, endPoint x: 208, endPoint y: 131, distance: 117.6
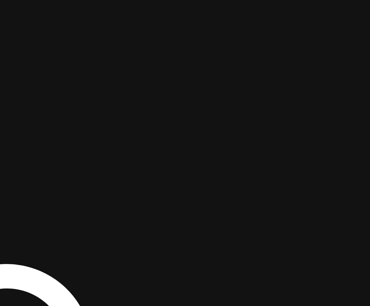
drag, startPoint x: 233, startPoint y: 116, endPoint x: 130, endPoint y: 176, distance: 119.2
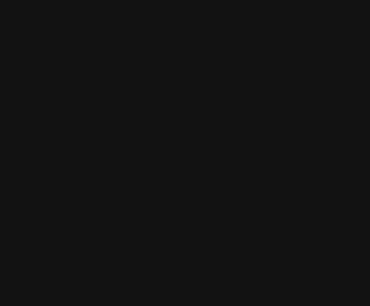
drag, startPoint x: 142, startPoint y: 96, endPoint x: 68, endPoint y: 176, distance: 109.0
drag, startPoint x: 135, startPoint y: 185, endPoint x: 352, endPoint y: 182, distance: 217.0
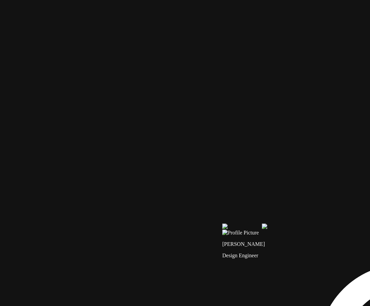
drag, startPoint x: 292, startPoint y: 60, endPoint x: 343, endPoint y: 36, distance: 55.8
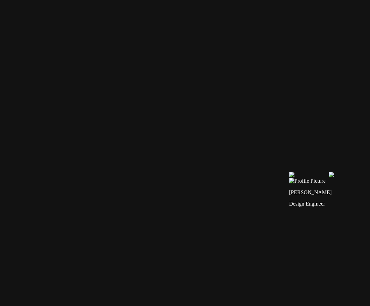
drag, startPoint x: 214, startPoint y: 167, endPoint x: 280, endPoint y: 116, distance: 83.5
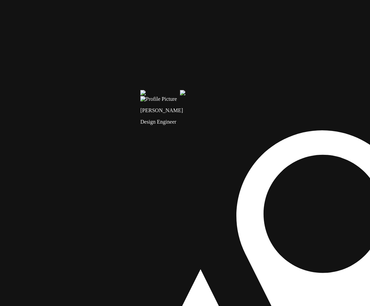
drag, startPoint x: 63, startPoint y: 39, endPoint x: 209, endPoint y: 114, distance: 164.3
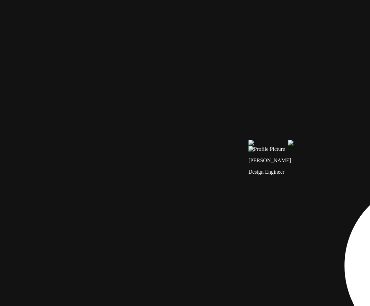
drag, startPoint x: 97, startPoint y: 55, endPoint x: 224, endPoint y: 106, distance: 137.3
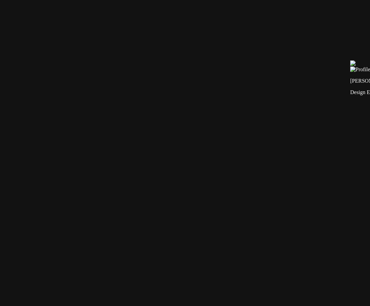
drag, startPoint x: 52, startPoint y: 215, endPoint x: 128, endPoint y: 133, distance: 112.0
drag, startPoint x: 52, startPoint y: 213, endPoint x: 94, endPoint y: 106, distance: 115.5
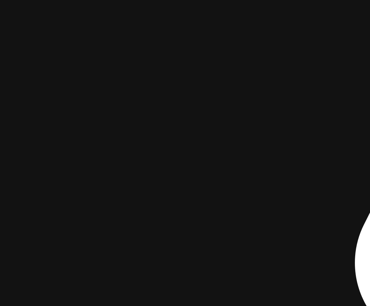
drag, startPoint x: 144, startPoint y: 155, endPoint x: 0, endPoint y: 150, distance: 144.3
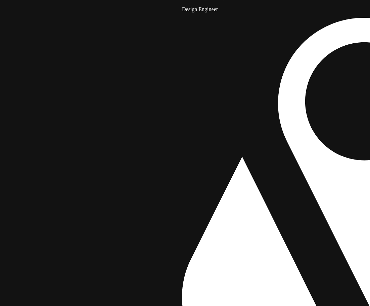
drag, startPoint x: 159, startPoint y: 93, endPoint x: 120, endPoint y: 188, distance: 102.9
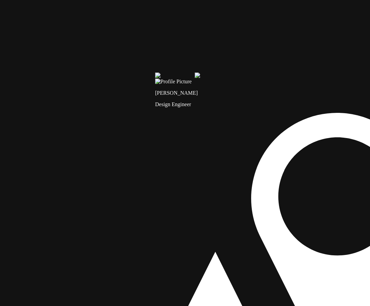
drag, startPoint x: 217, startPoint y: 37, endPoint x: 213, endPoint y: 136, distance: 98.7
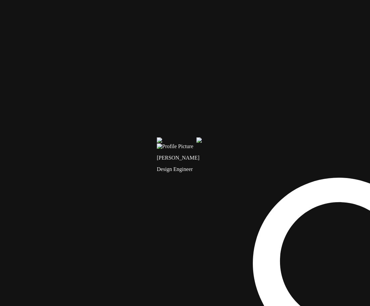
drag, startPoint x: 158, startPoint y: 106, endPoint x: 201, endPoint y: 125, distance: 46.7
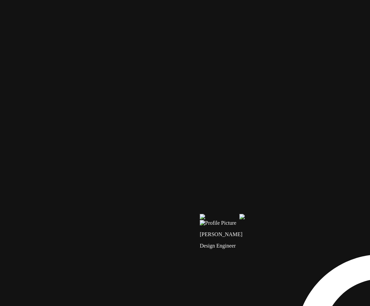
drag, startPoint x: 201, startPoint y: 125, endPoint x: 201, endPoint y: 183, distance: 57.4
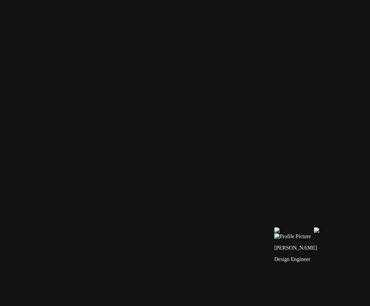
drag, startPoint x: 204, startPoint y: 139, endPoint x: 255, endPoint y: 146, distance: 51.8
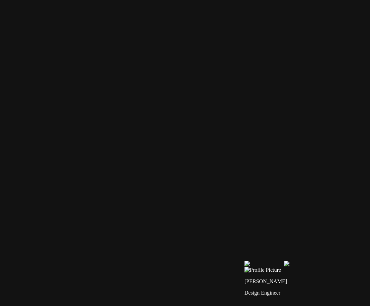
drag, startPoint x: 290, startPoint y: 147, endPoint x: 259, endPoint y: 181, distance: 46.1
drag, startPoint x: 303, startPoint y: 131, endPoint x: 185, endPoint y: 191, distance: 131.6
drag, startPoint x: 186, startPoint y: 194, endPoint x: 138, endPoint y: 210, distance: 51.4
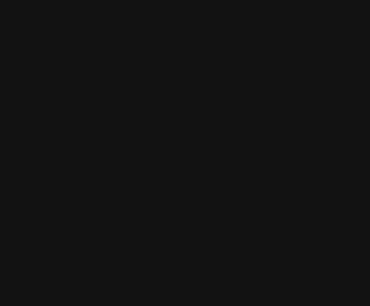
drag, startPoint x: 251, startPoint y: 162, endPoint x: 52, endPoint y: 43, distance: 231.7
drag, startPoint x: 261, startPoint y: 166, endPoint x: 207, endPoint y: 26, distance: 149.5
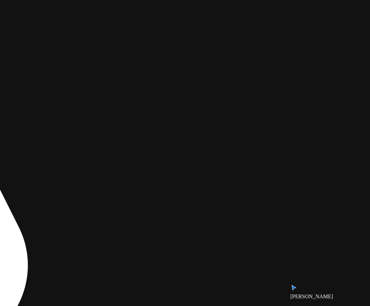
drag, startPoint x: 259, startPoint y: 176, endPoint x: 200, endPoint y: 24, distance: 163.1
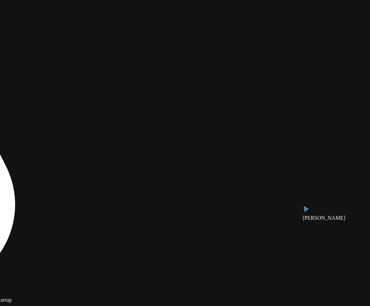
drag, startPoint x: 261, startPoint y: 196, endPoint x: 310, endPoint y: 34, distance: 170.0
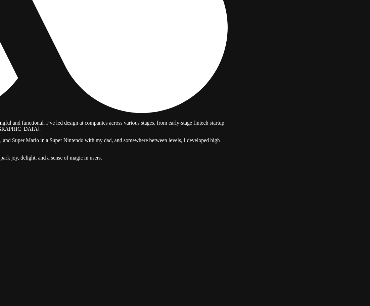
drag, startPoint x: 201, startPoint y: 160, endPoint x: 324, endPoint y: 83, distance: 145.7
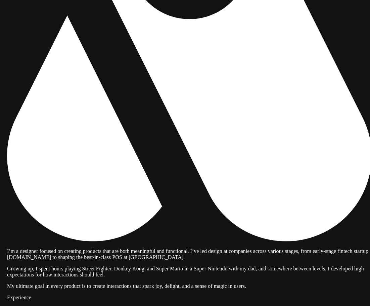
drag, startPoint x: 166, startPoint y: 106, endPoint x: 188, endPoint y: 181, distance: 78.6
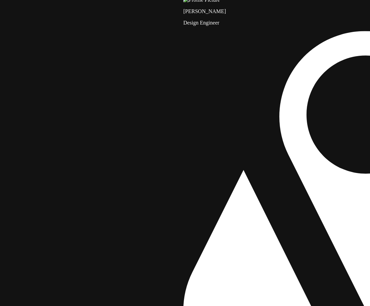
drag, startPoint x: 101, startPoint y: 148, endPoint x: 268, endPoint y: 294, distance: 223.0
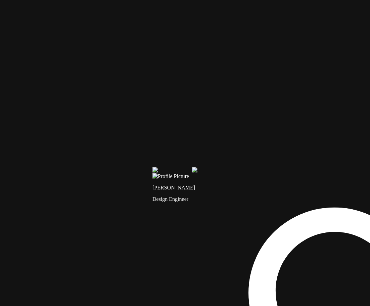
drag, startPoint x: 109, startPoint y: 74, endPoint x: 78, endPoint y: 256, distance: 183.8
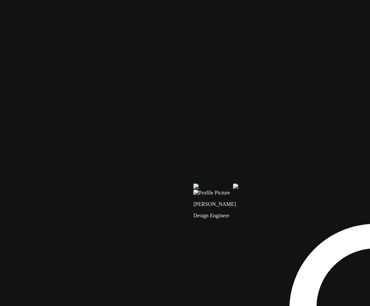
drag, startPoint x: 175, startPoint y: 144, endPoint x: 269, endPoint y: 167, distance: 96.7
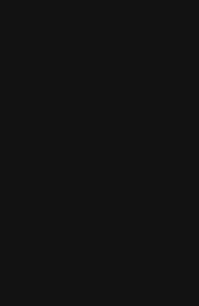
drag, startPoint x: 173, startPoint y: 68, endPoint x: 75, endPoint y: 19, distance: 109.7
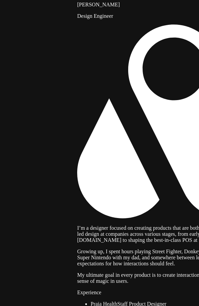
drag, startPoint x: 50, startPoint y: 246, endPoint x: 142, endPoint y: 217, distance: 95.8
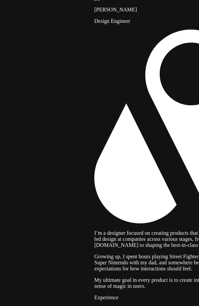
drag, startPoint x: 109, startPoint y: 243, endPoint x: 158, endPoint y: 242, distance: 49.3
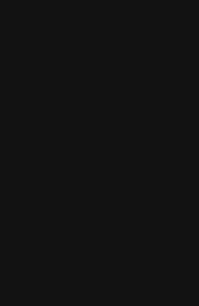
drag, startPoint x: 33, startPoint y: 226, endPoint x: 110, endPoint y: 239, distance: 78.4
drag, startPoint x: 77, startPoint y: 143, endPoint x: 66, endPoint y: 251, distance: 108.6
drag, startPoint x: 109, startPoint y: 97, endPoint x: 181, endPoint y: 117, distance: 74.6
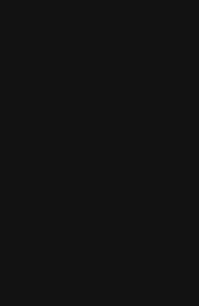
drag, startPoint x: 132, startPoint y: 160, endPoint x: 145, endPoint y: 184, distance: 27.8
drag, startPoint x: 110, startPoint y: 190, endPoint x: 172, endPoint y: 151, distance: 73.6
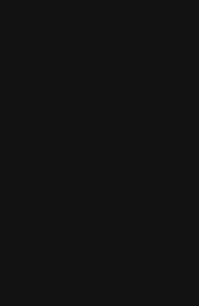
drag, startPoint x: 99, startPoint y: 191, endPoint x: 73, endPoint y: 199, distance: 27.2
drag, startPoint x: 174, startPoint y: 33, endPoint x: 137, endPoint y: 50, distance: 41.3
